Goal: Task Accomplishment & Management: Use online tool/utility

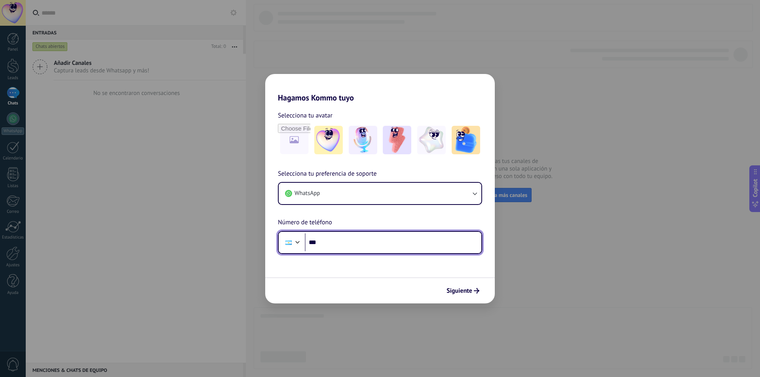
click at [348, 251] on input "***" at bounding box center [393, 243] width 177 height 18
type input "**********"
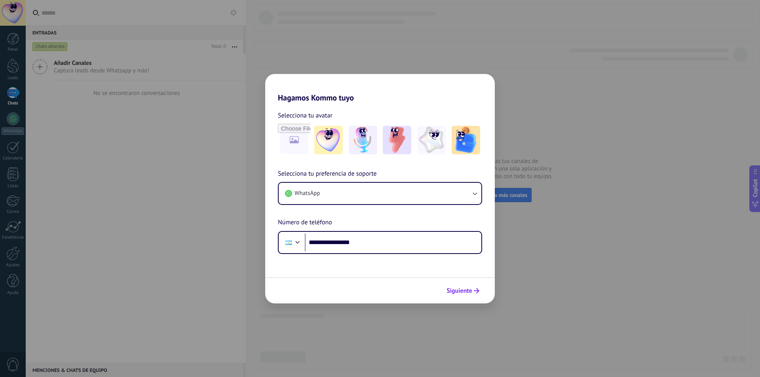
click at [467, 289] on span "Siguiente" at bounding box center [460, 291] width 26 height 6
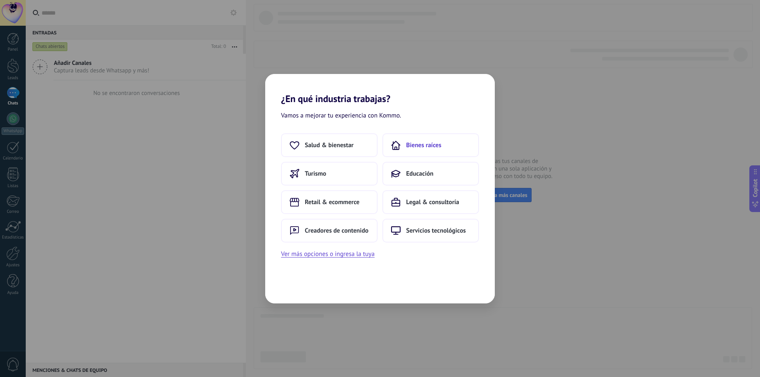
click at [428, 143] on span "Bienes raíces" at bounding box center [423, 145] width 35 height 8
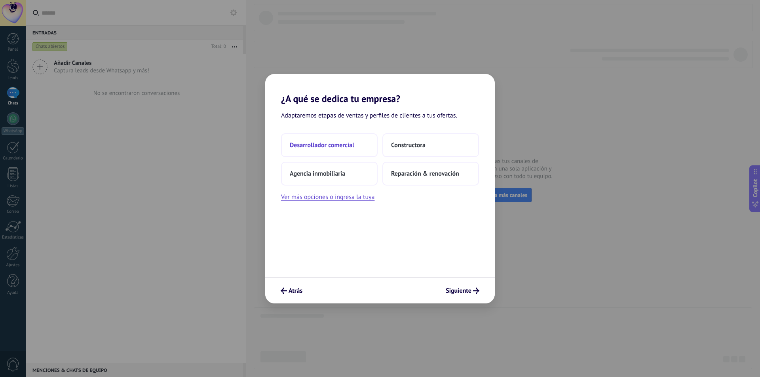
click at [331, 151] on button "Desarrollador comercial" at bounding box center [329, 145] width 97 height 24
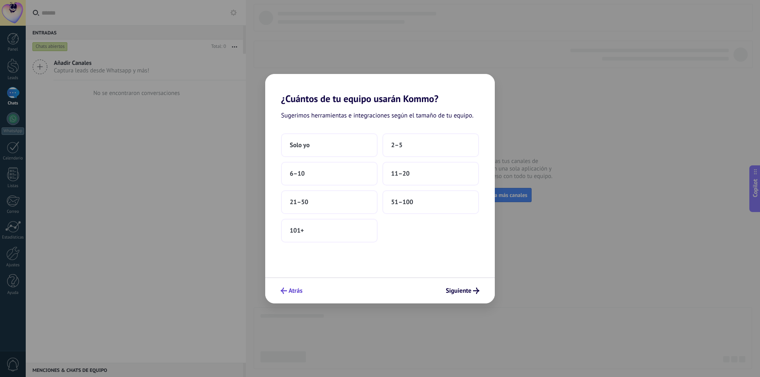
click at [292, 286] on button "Atrás" at bounding box center [291, 290] width 29 height 13
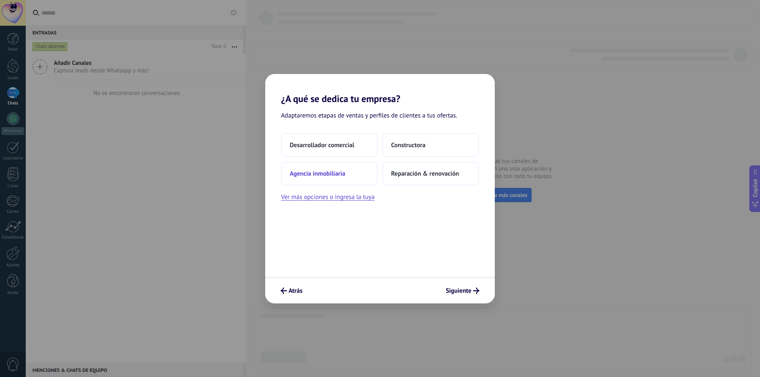
click at [332, 173] on span "Agencia inmobiliaria" at bounding box center [317, 174] width 55 height 8
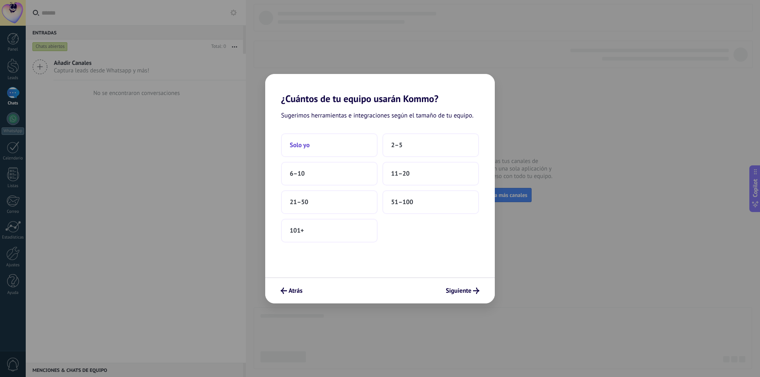
click at [334, 149] on button "Solo yo" at bounding box center [329, 145] width 97 height 24
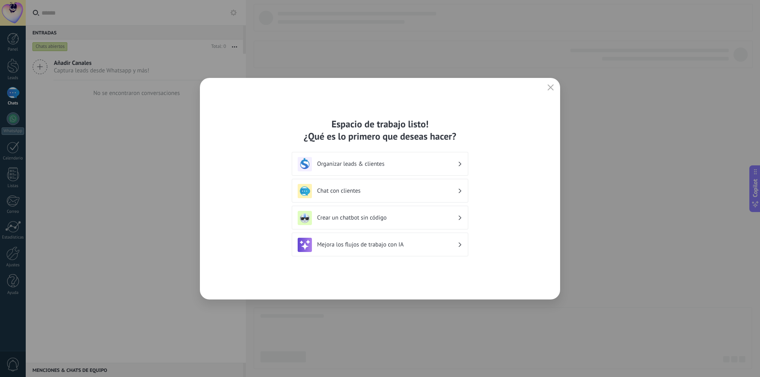
click at [381, 192] on h3 "Chat con clientes" at bounding box center [387, 191] width 141 height 8
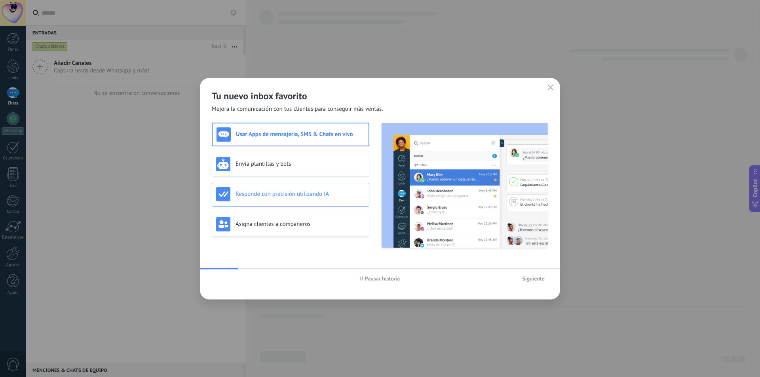
click at [305, 194] on h3 "Responde con precisión utilizando IA" at bounding box center [300, 194] width 129 height 8
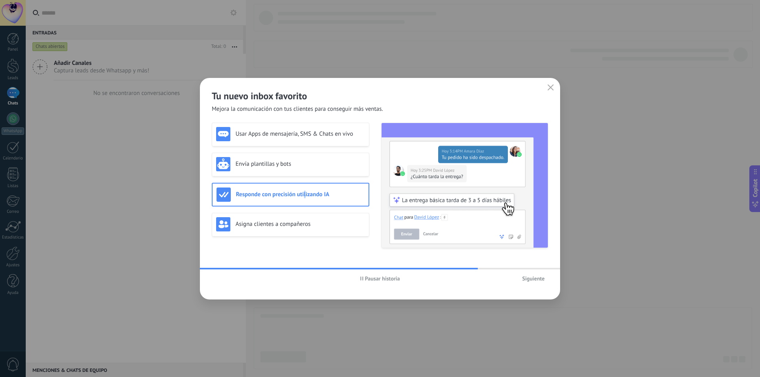
click at [527, 278] on span "Siguiente" at bounding box center [533, 279] width 23 height 6
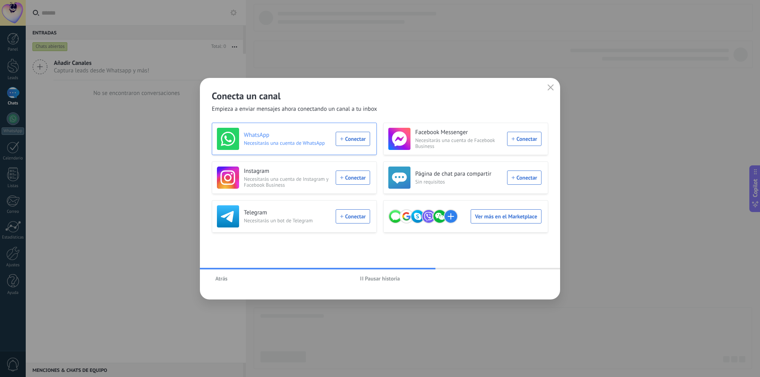
click at [321, 135] on h3 "WhatsApp" at bounding box center [287, 135] width 87 height 8
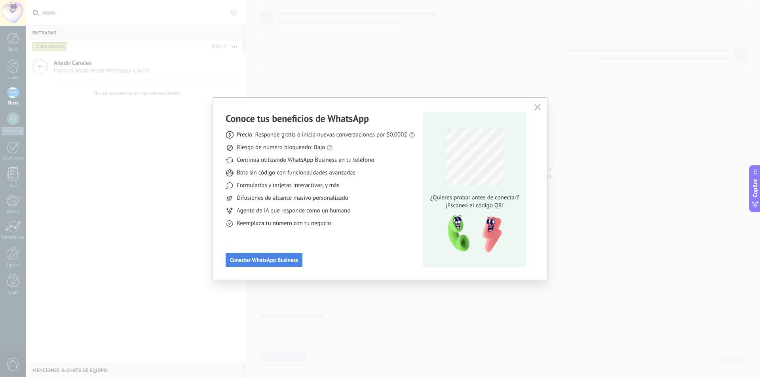
click at [257, 266] on button "Conectar WhatsApp Business" at bounding box center [264, 260] width 77 height 14
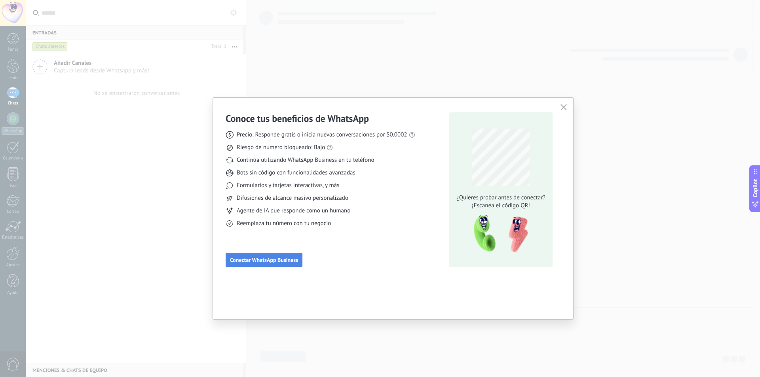
click at [259, 264] on button "Conectar WhatsApp Business" at bounding box center [264, 260] width 77 height 14
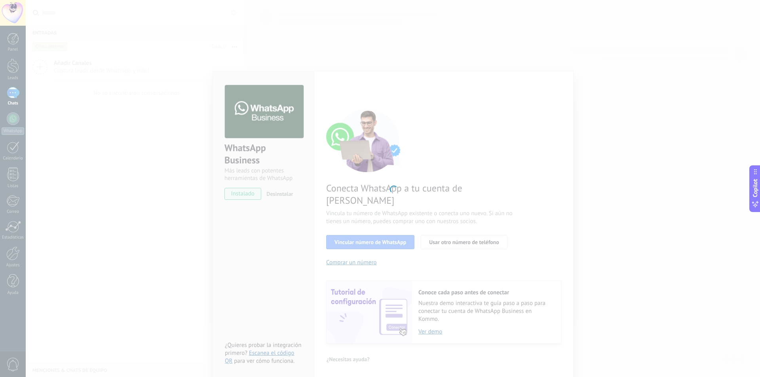
click at [395, 191] on div at bounding box center [393, 188] width 735 height 377
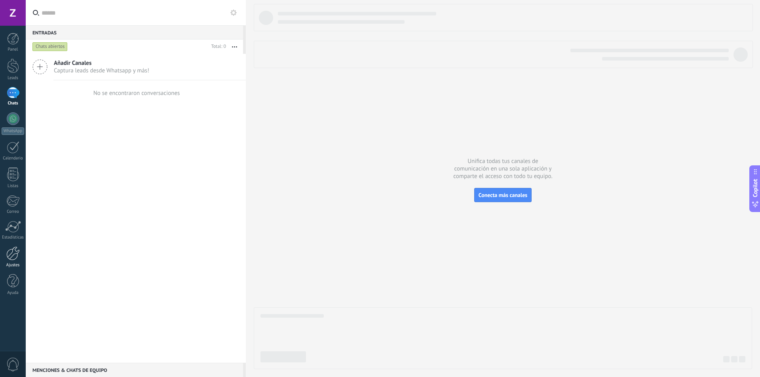
click at [11, 261] on link "Ajustes" at bounding box center [13, 257] width 26 height 21
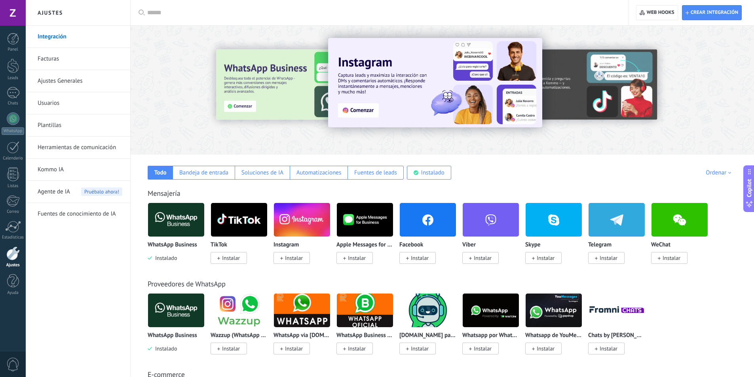
click at [191, 229] on img at bounding box center [176, 220] width 56 height 38
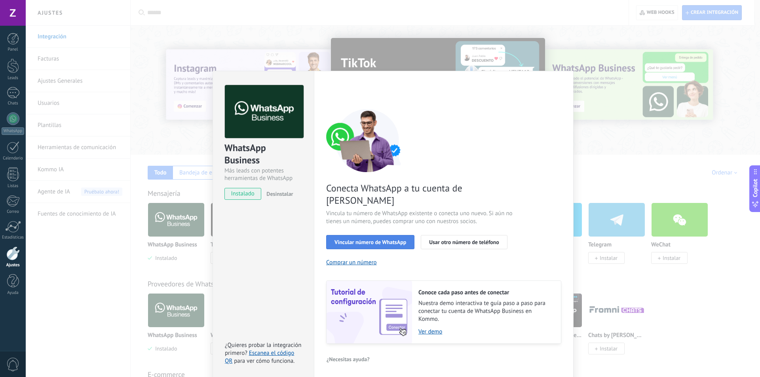
click at [378, 240] on span "Vincular número de WhatsApp" at bounding box center [371, 243] width 72 height 6
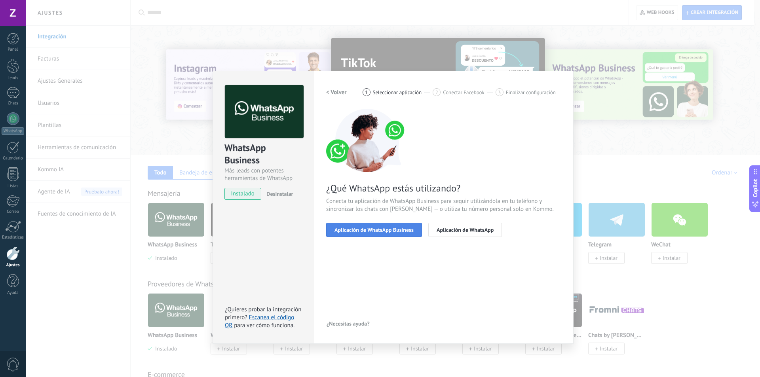
click at [381, 233] on span "Aplicación de WhatsApp Business" at bounding box center [374, 230] width 79 height 6
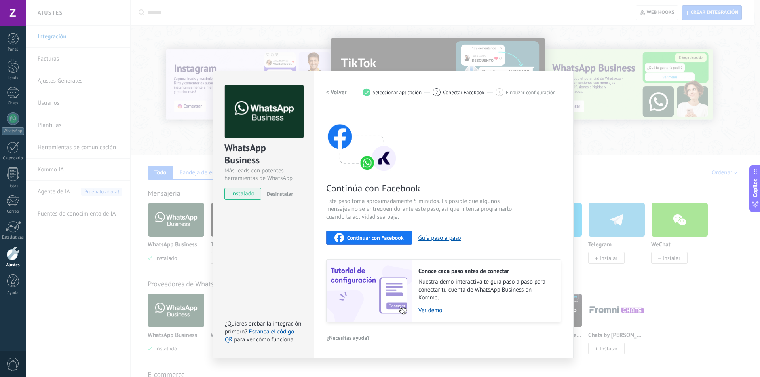
click at [461, 91] on span "Conectar Facebook" at bounding box center [464, 93] width 42 height 6
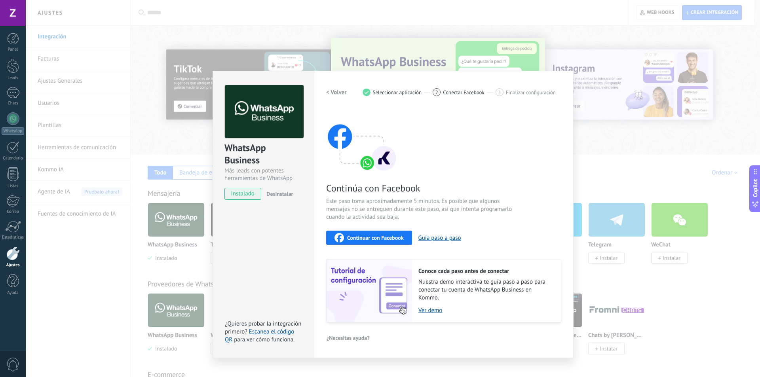
click at [378, 96] on div "1 Seleccionar aplicación" at bounding box center [398, 92] width 70 height 8
click at [269, 334] on link "Escanea el código QR" at bounding box center [259, 335] width 69 height 15
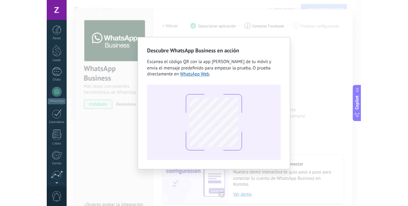
scroll to position [63, 0]
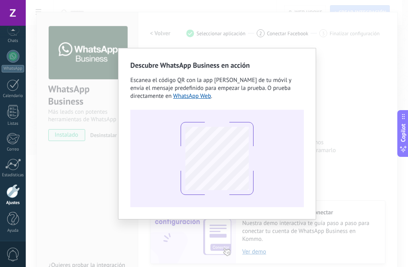
drag, startPoint x: 201, startPoint y: 98, endPoint x: 206, endPoint y: 78, distance: 20.7
click at [200, 98] on link "WhatsApp Web" at bounding box center [192, 96] width 38 height 8
